Goal: Navigation & Orientation: Find specific page/section

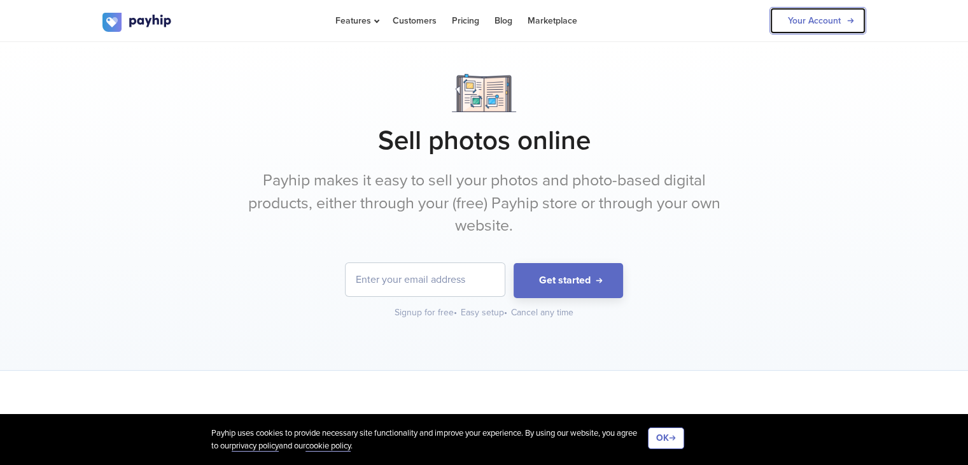
click at [797, 32] on link "Your Account" at bounding box center [817, 20] width 97 height 27
click at [785, 27] on link "Your Account" at bounding box center [817, 20] width 97 height 27
click at [775, 18] on link "Your Account" at bounding box center [817, 20] width 97 height 27
